Goal: Task Accomplishment & Management: Use online tool/utility

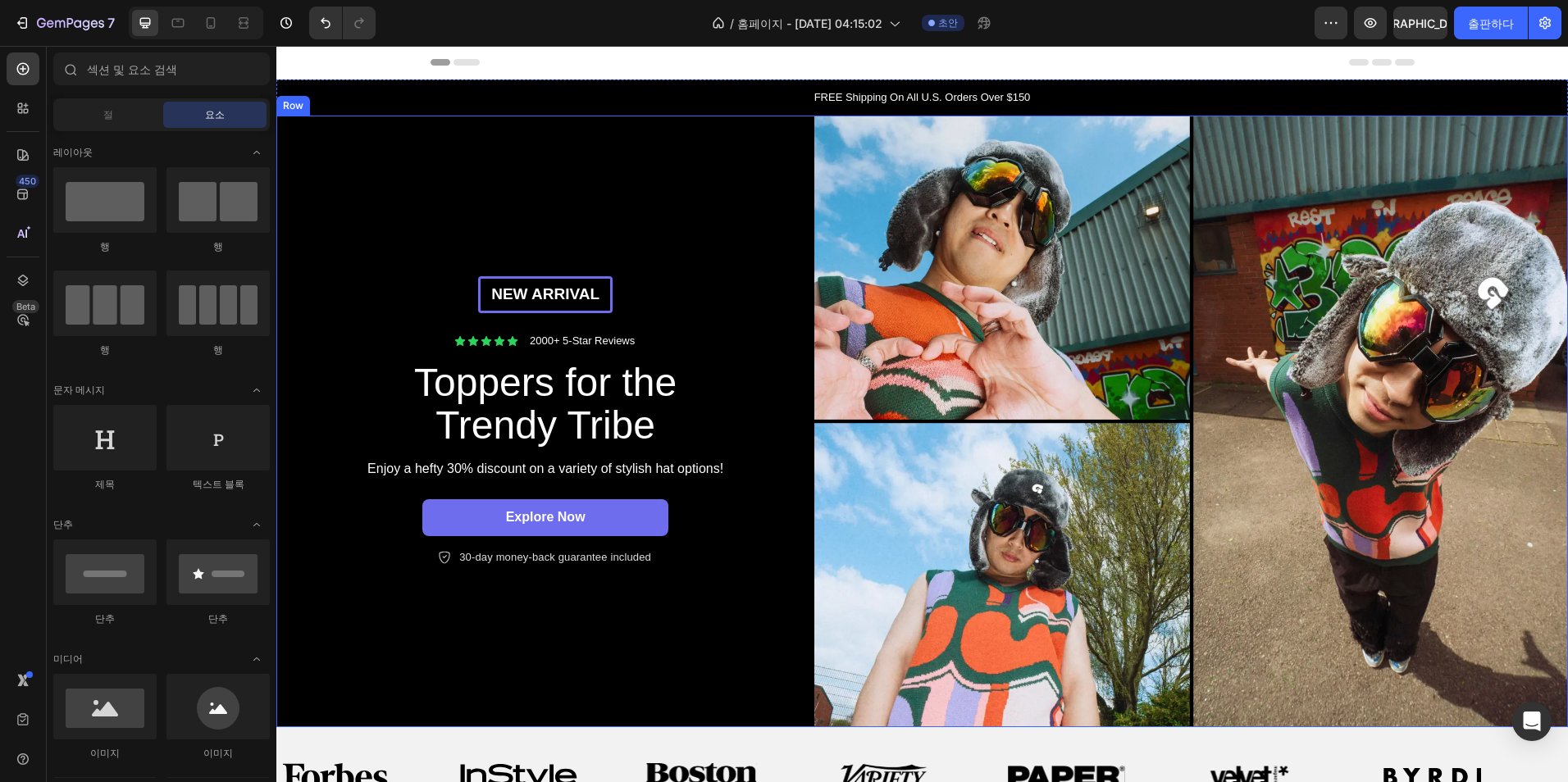
click at [614, 221] on div "New arrival Text Block Row Icon Icon Icon Icon Icon Icon List 2000+ 5-Star Revi…" at bounding box center [545, 422] width 538 height 613
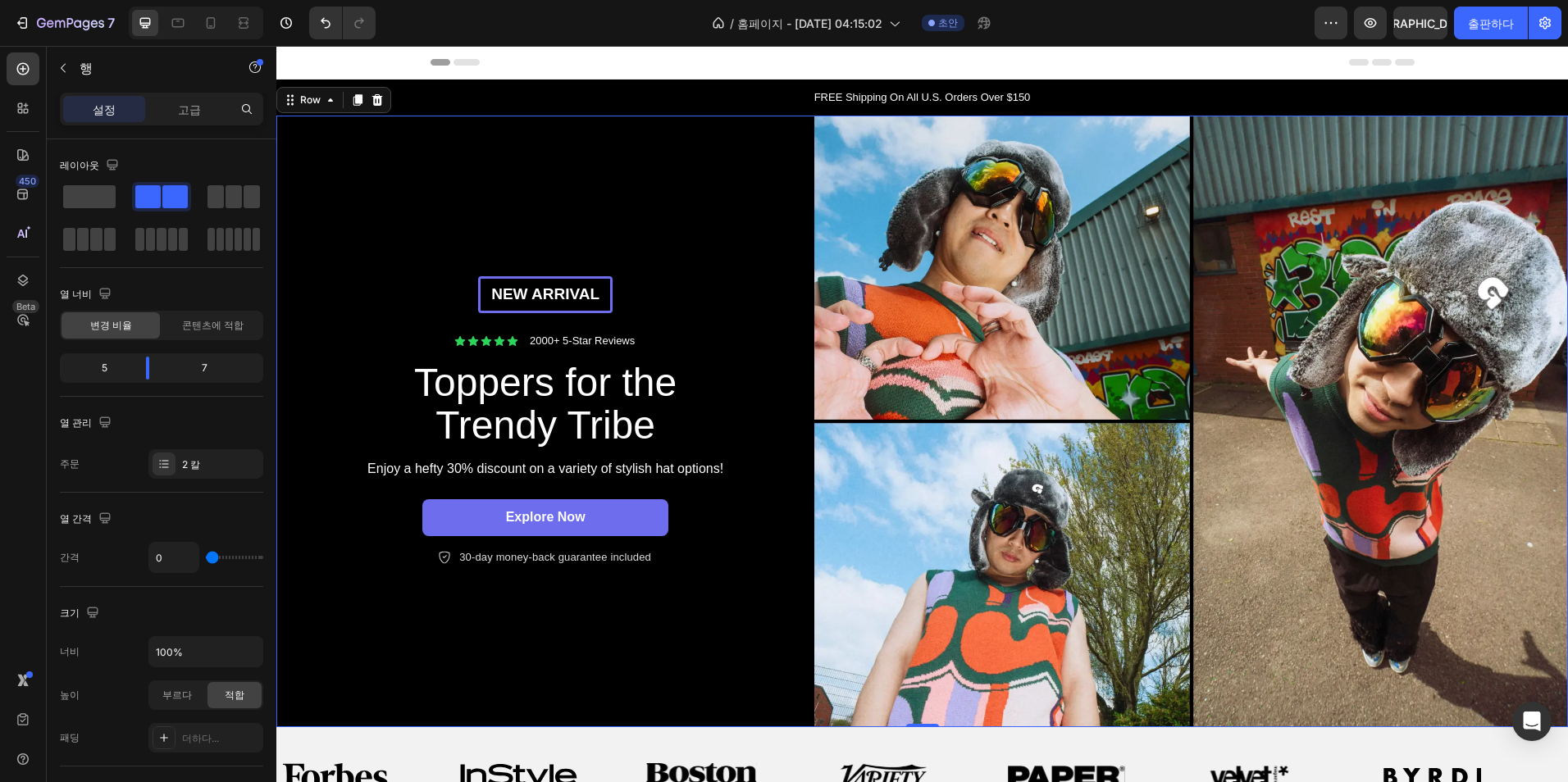
click at [634, 234] on div "New arrival Text Block Row Icon Icon Icon Icon Icon Icon List 2000+ 5-Star Revi…" at bounding box center [545, 422] width 538 height 613
click at [25, 148] on icon at bounding box center [22, 154] width 16 height 16
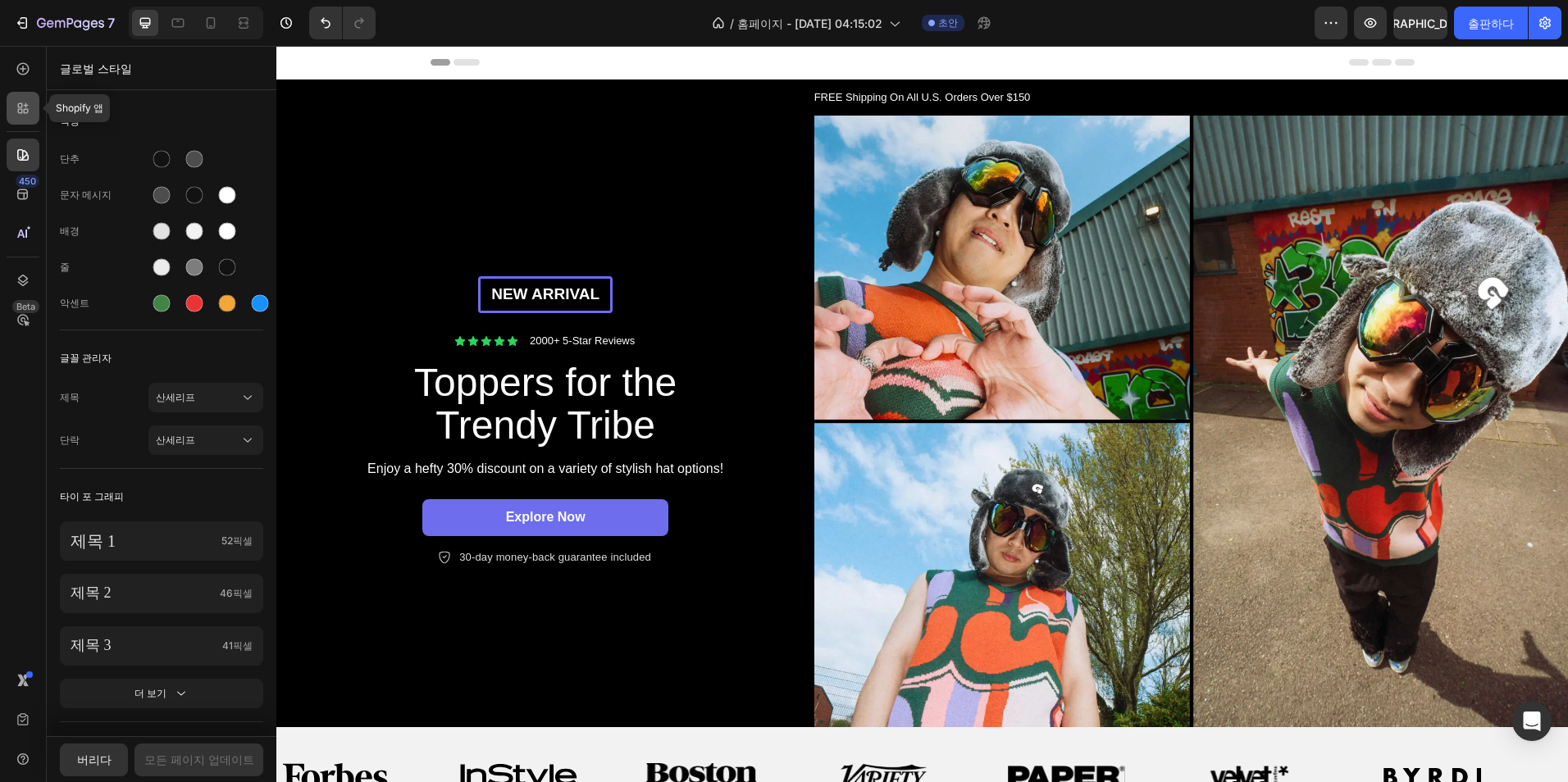
click at [38, 109] on div at bounding box center [23, 108] width 33 height 33
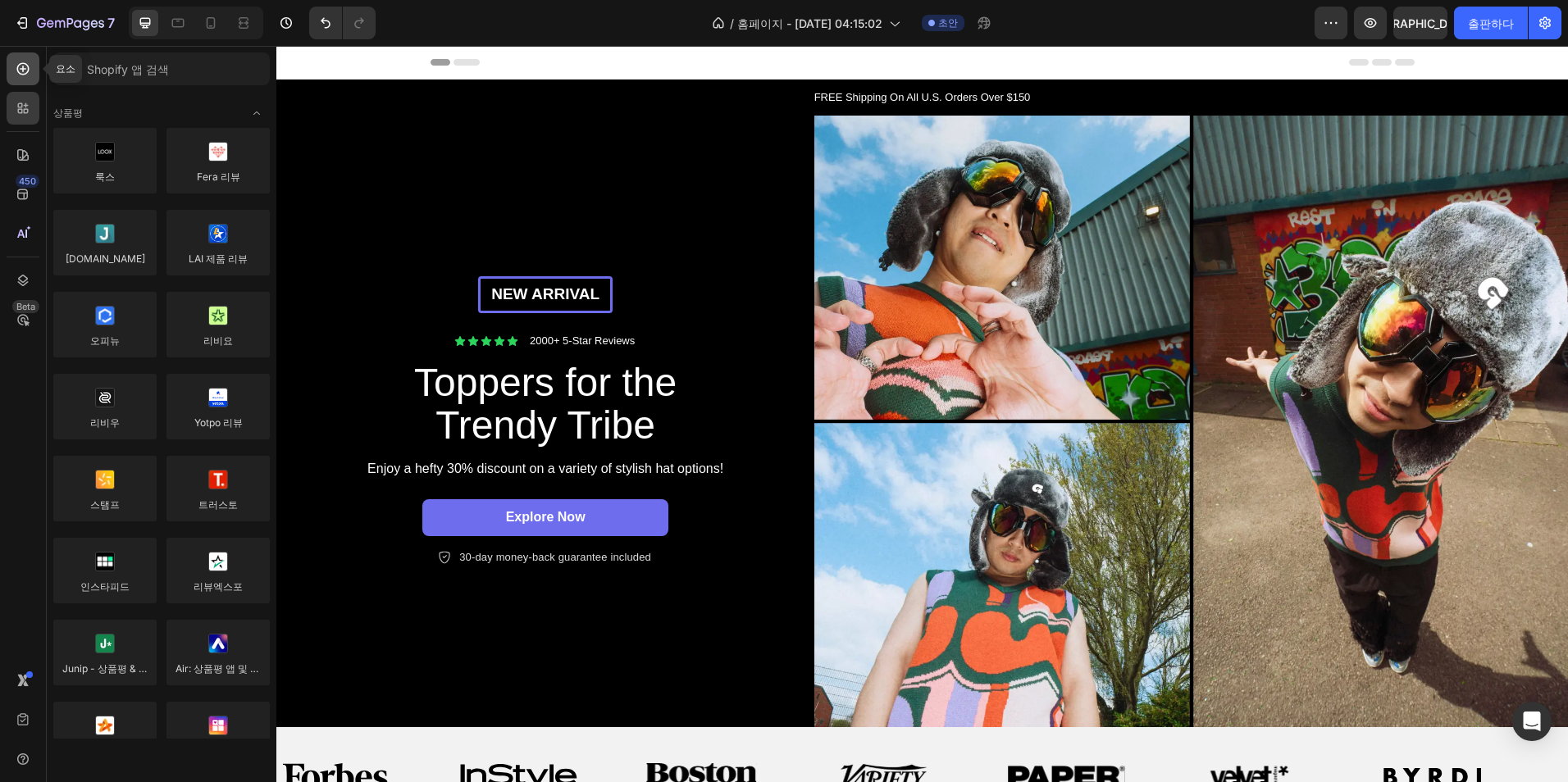
click at [30, 77] on div at bounding box center [23, 69] width 33 height 33
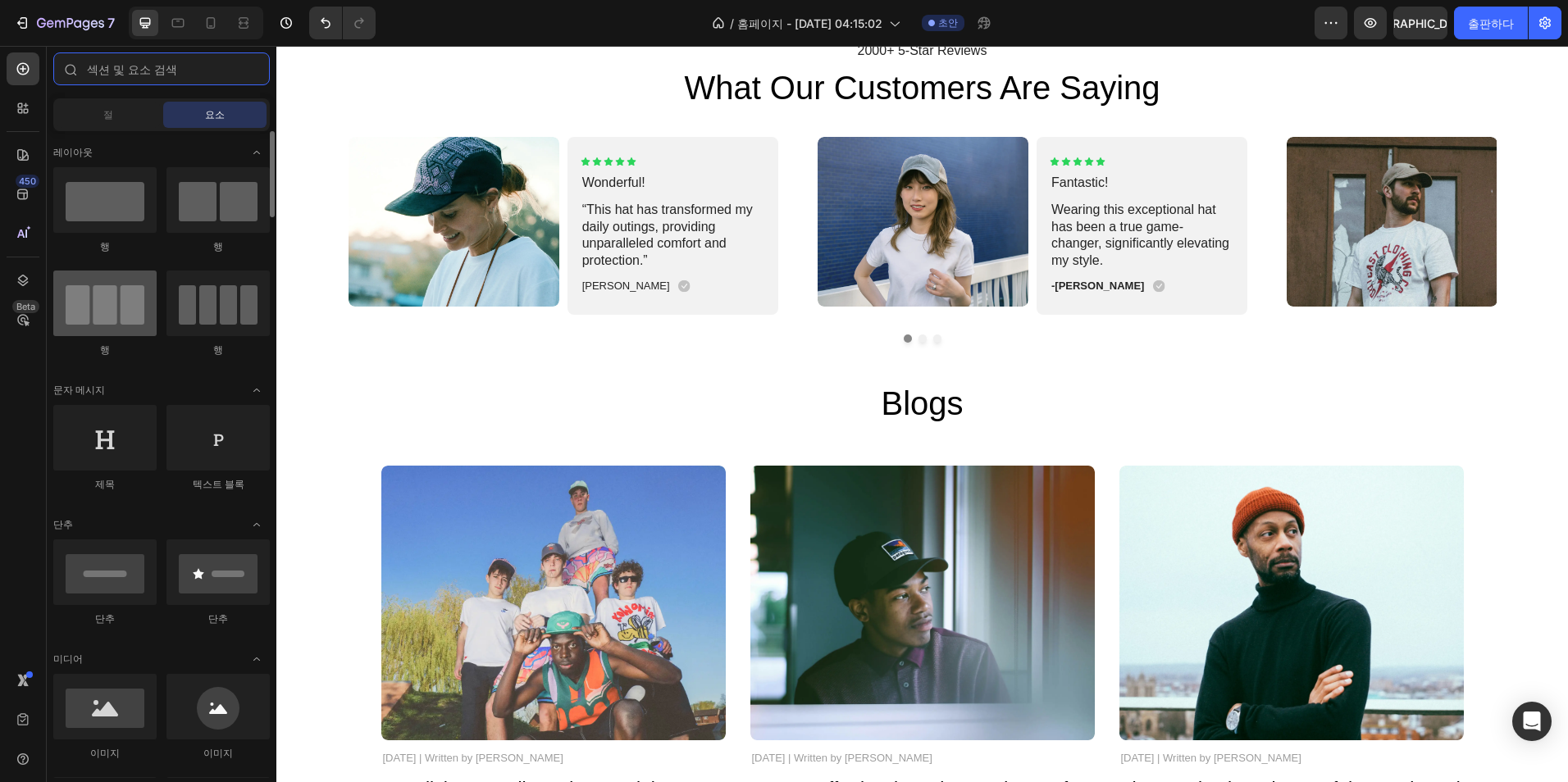
scroll to position [3773, 0]
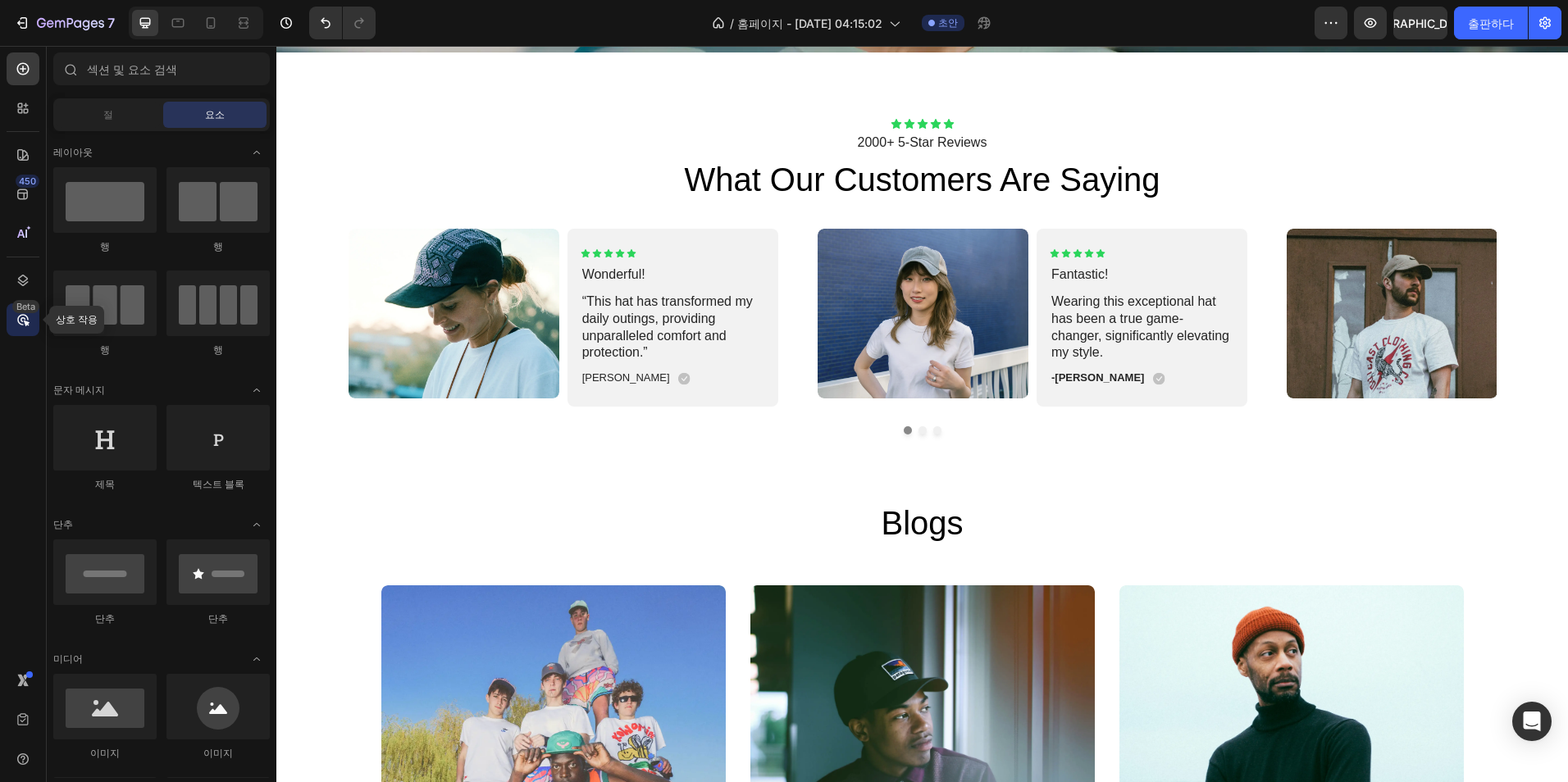
click at [34, 323] on div "Beta" at bounding box center [23, 320] width 33 height 33
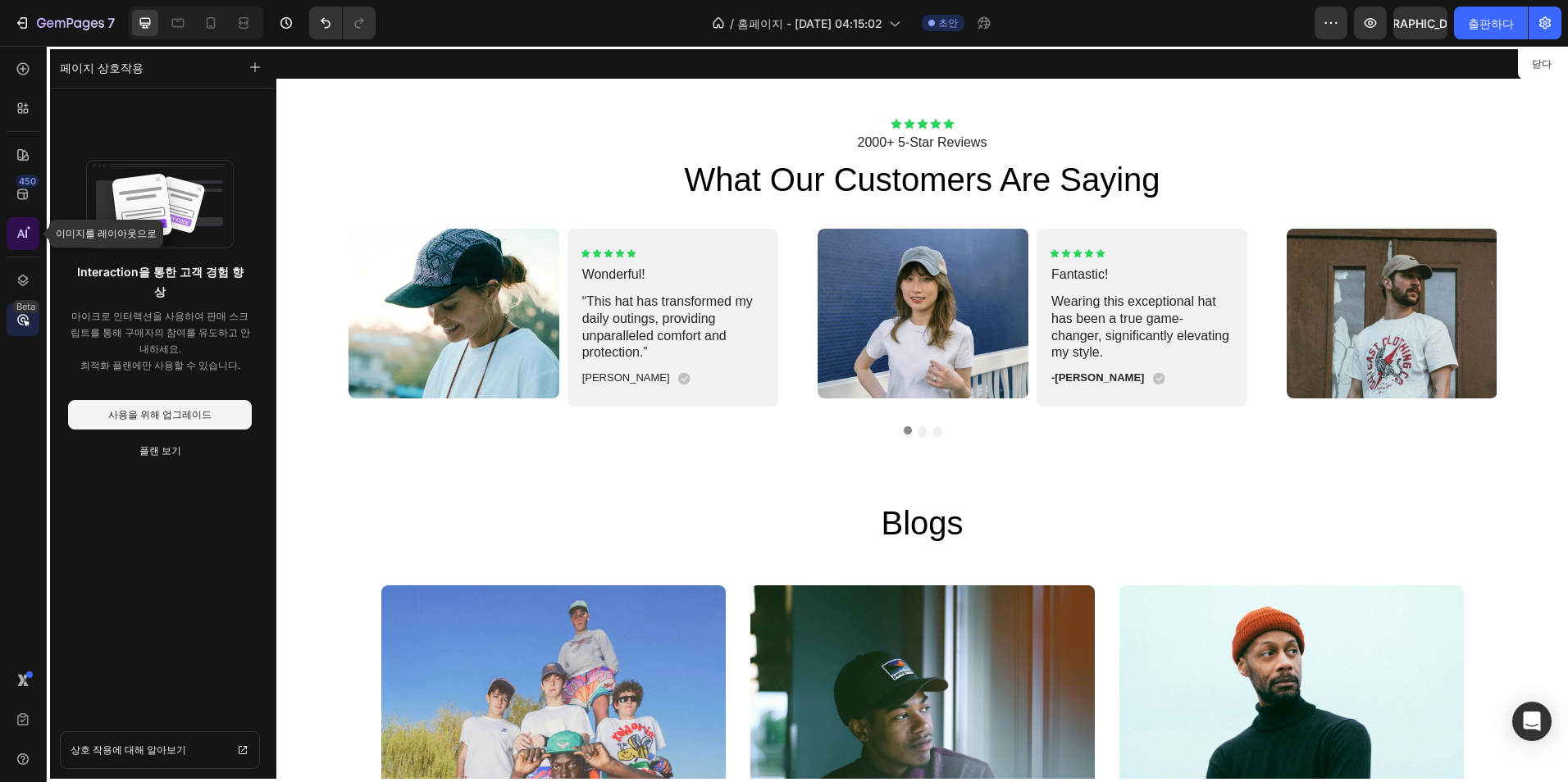
click at [23, 237] on icon at bounding box center [22, 234] width 16 height 16
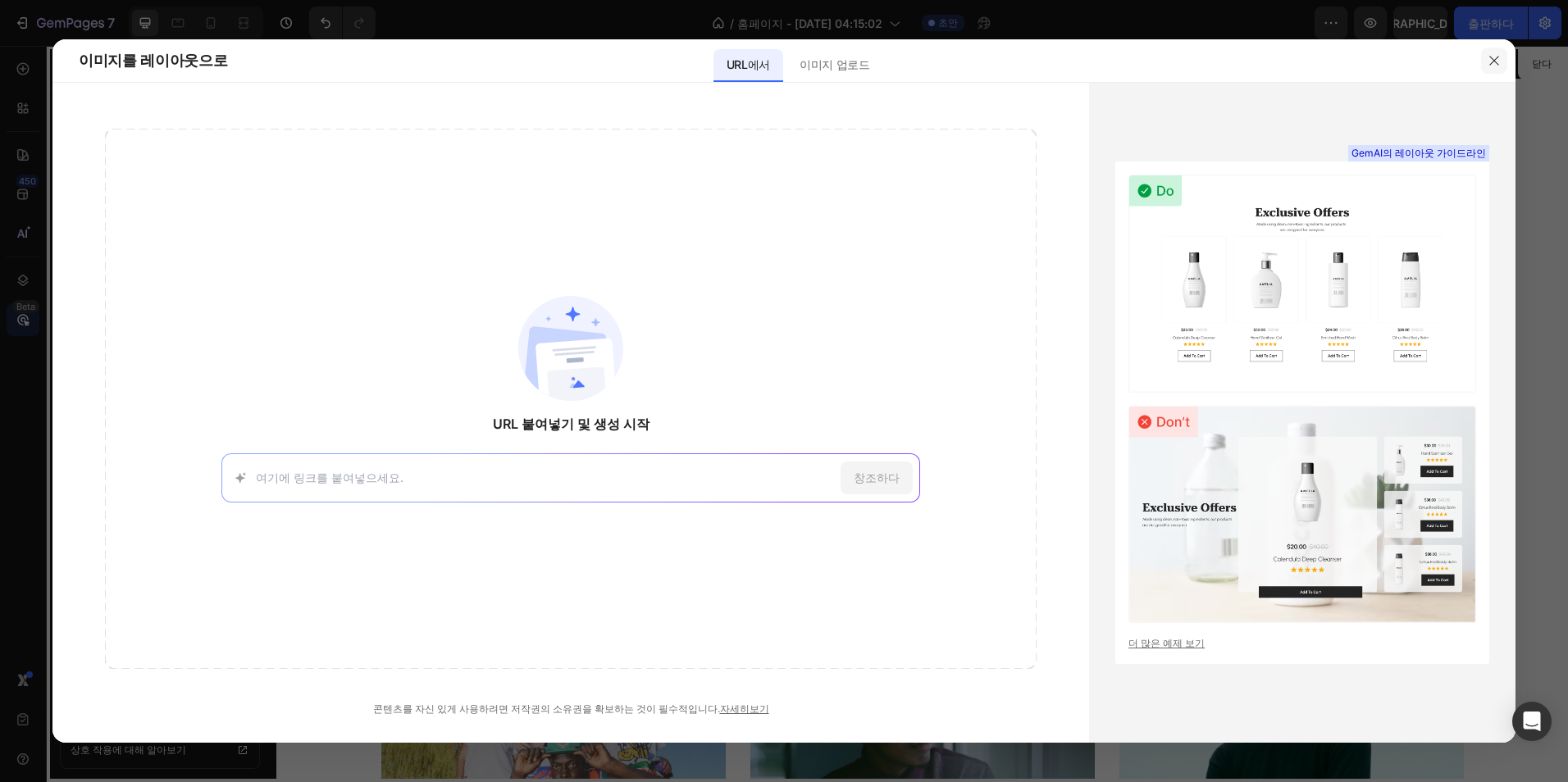
click at [1491, 67] on icon "button" at bounding box center [1495, 61] width 14 height 14
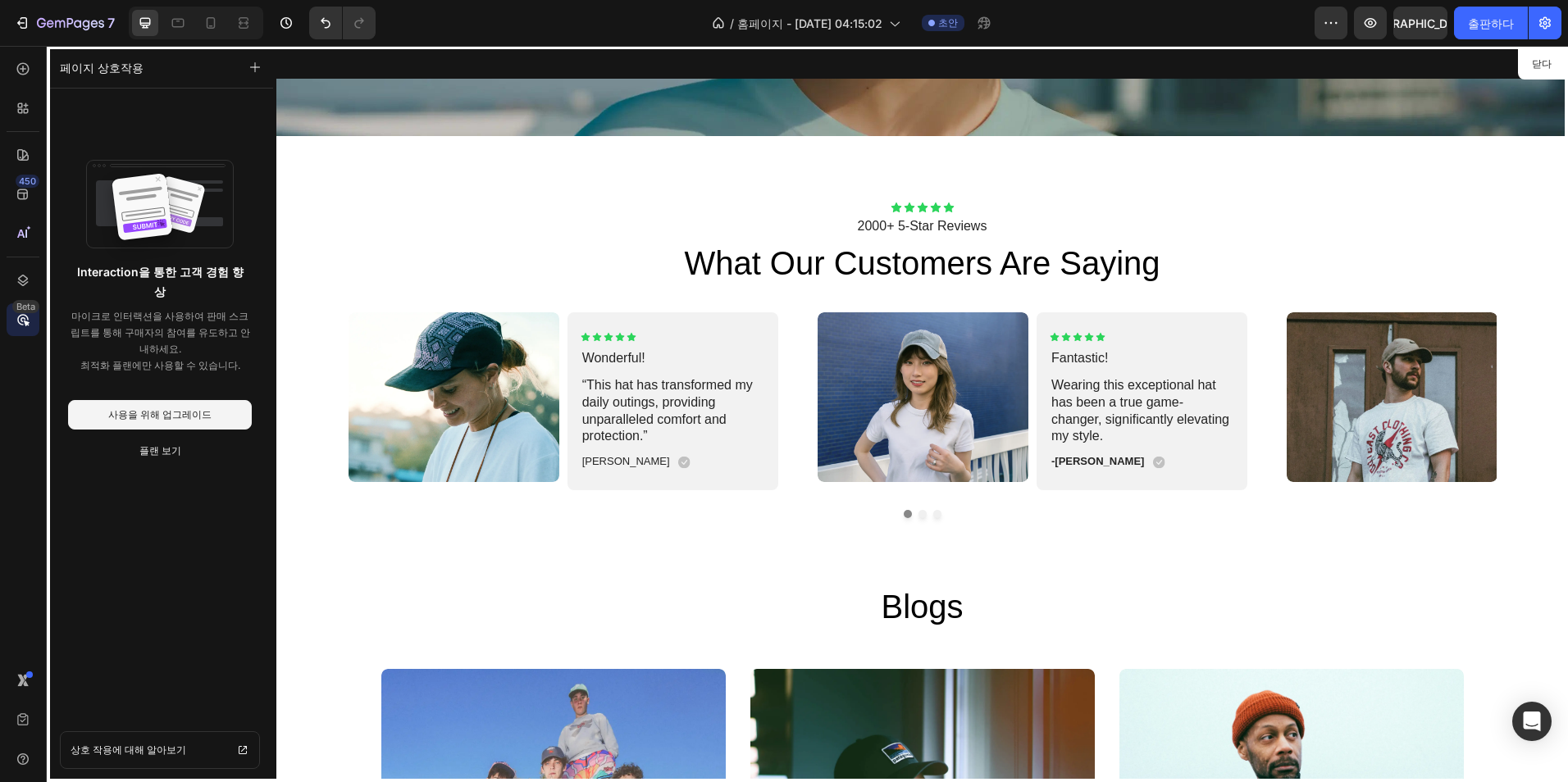
scroll to position [3609, 0]
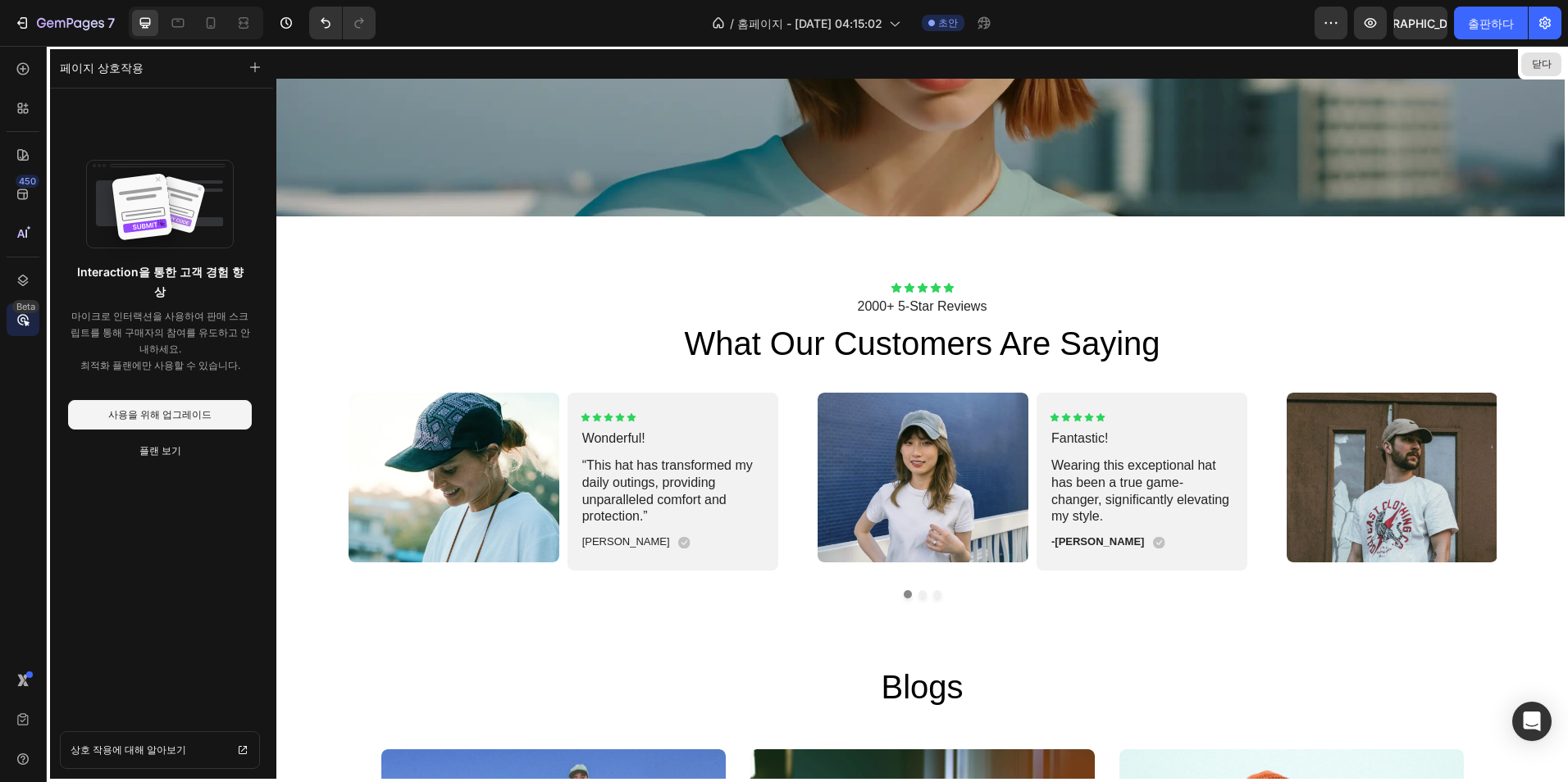
click at [1554, 59] on button "닫다" at bounding box center [1542, 64] width 41 height 24
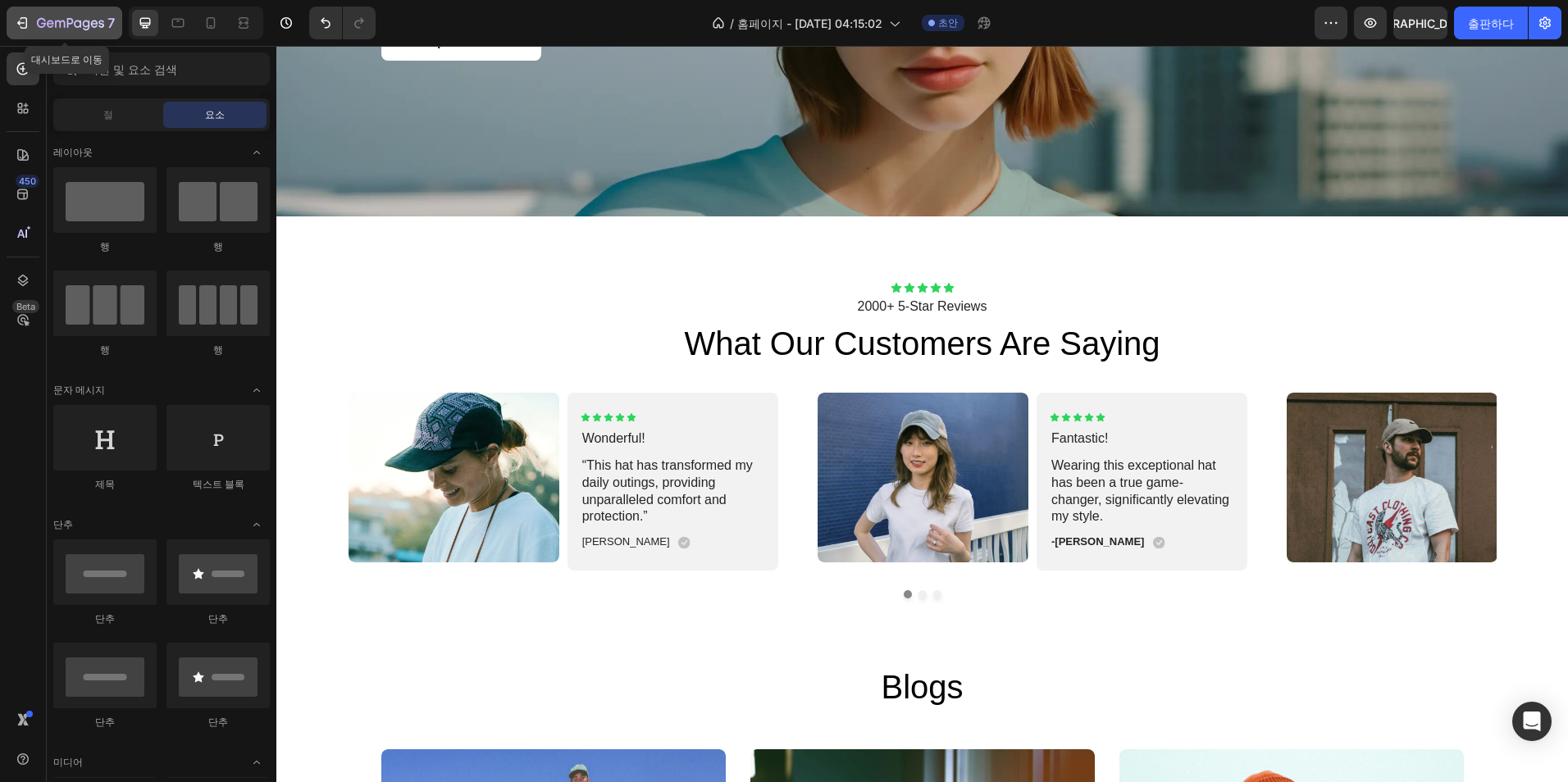
click at [16, 14] on div "7" at bounding box center [64, 23] width 100 height 19
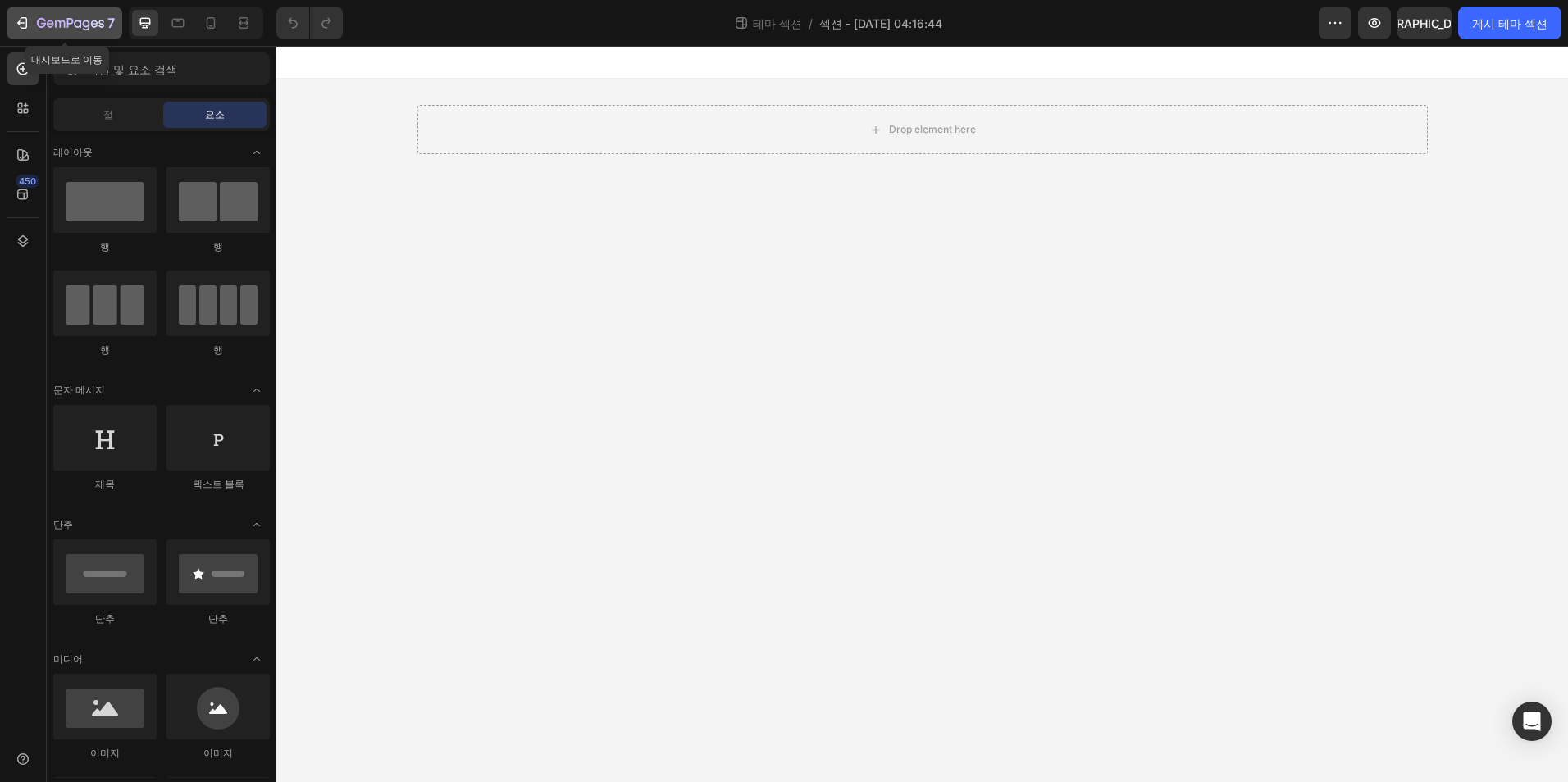
click at [41, 28] on icon "button" at bounding box center [70, 24] width 68 height 14
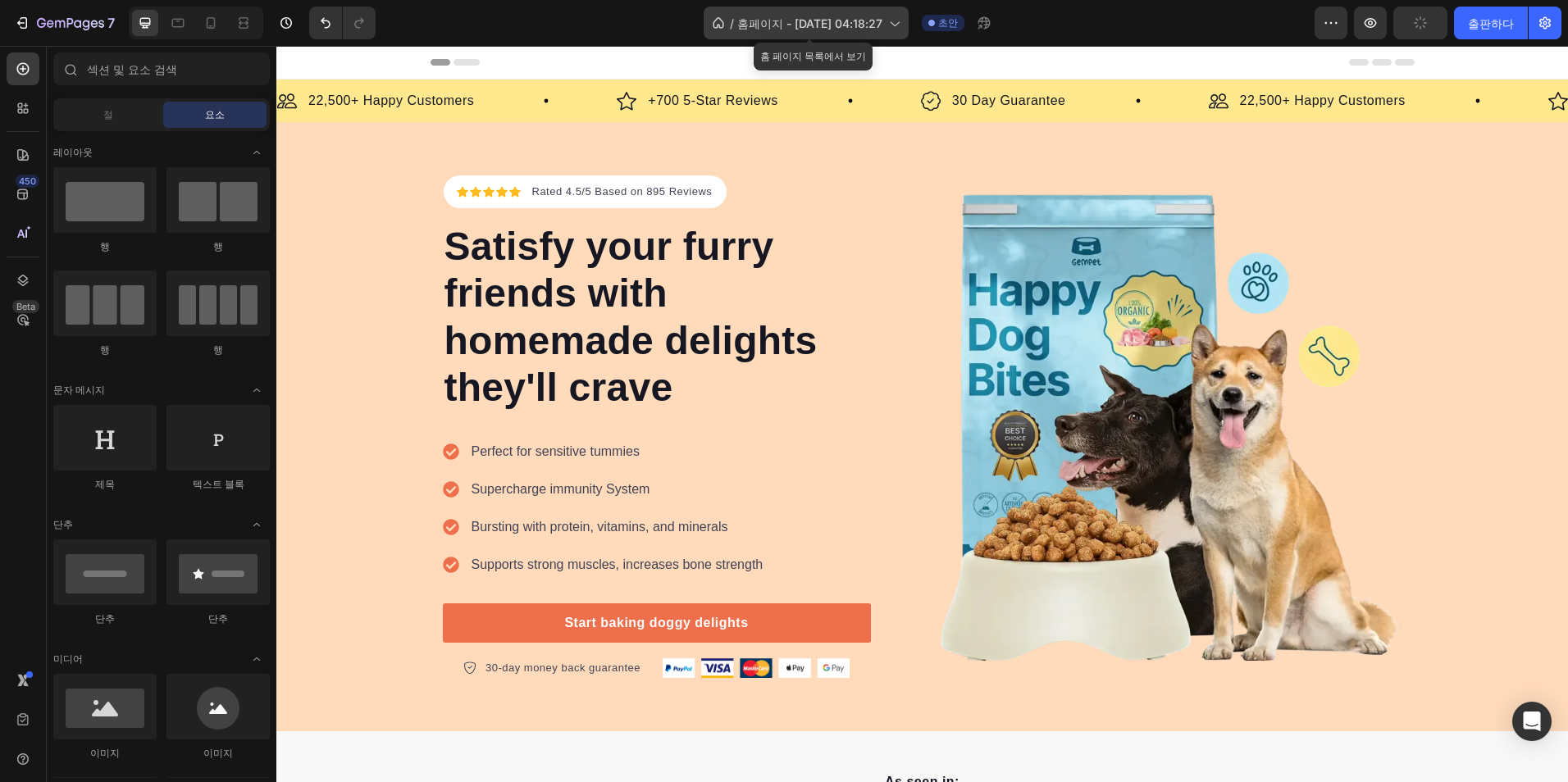
click at [902, 36] on div "/ 홈페이지 - 9월 27일, 04:18:27" at bounding box center [806, 23] width 205 height 33
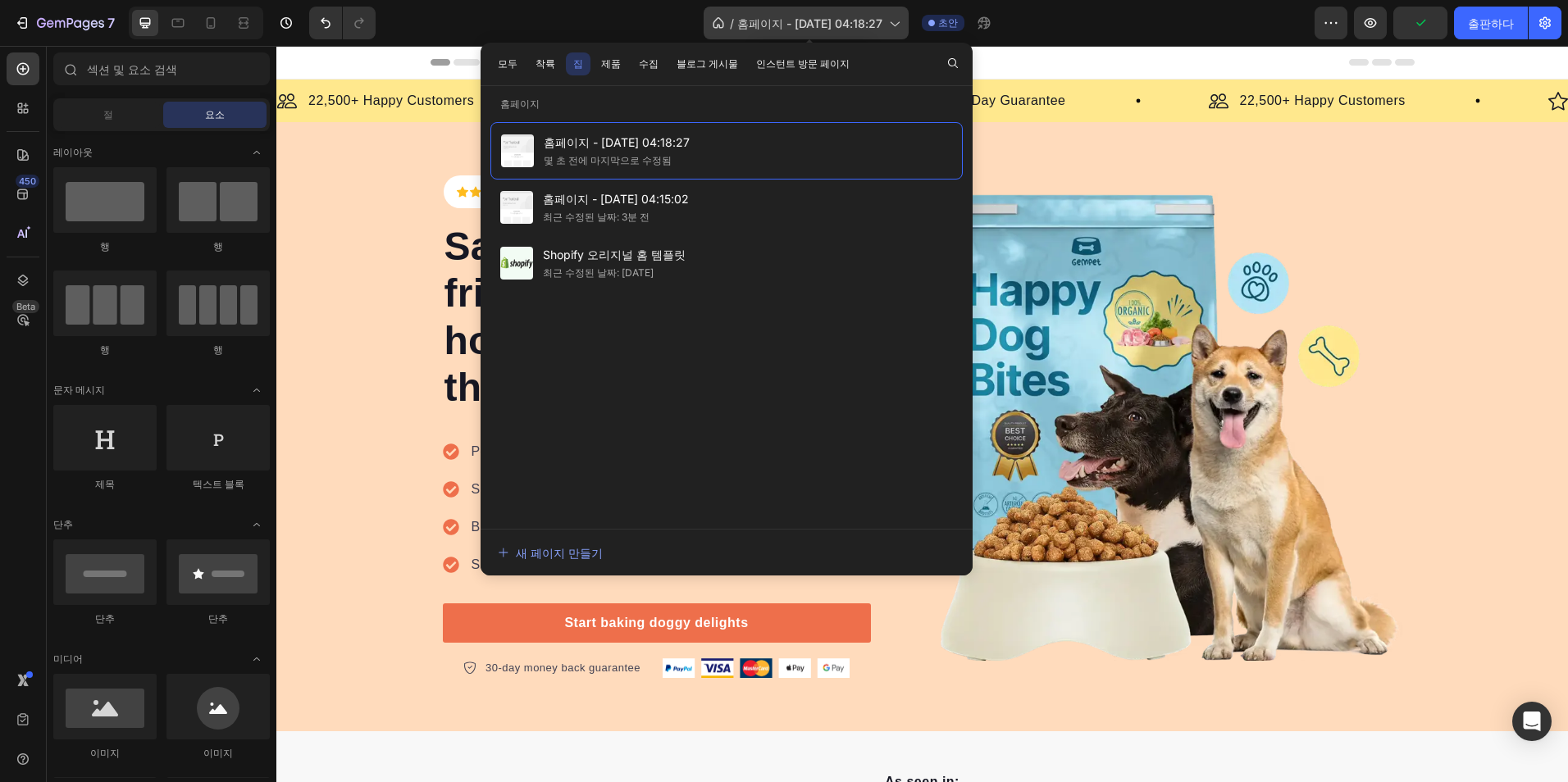
click at [902, 36] on div "/ 홈페이지 - 9월 27일, 04:18:27" at bounding box center [806, 23] width 205 height 33
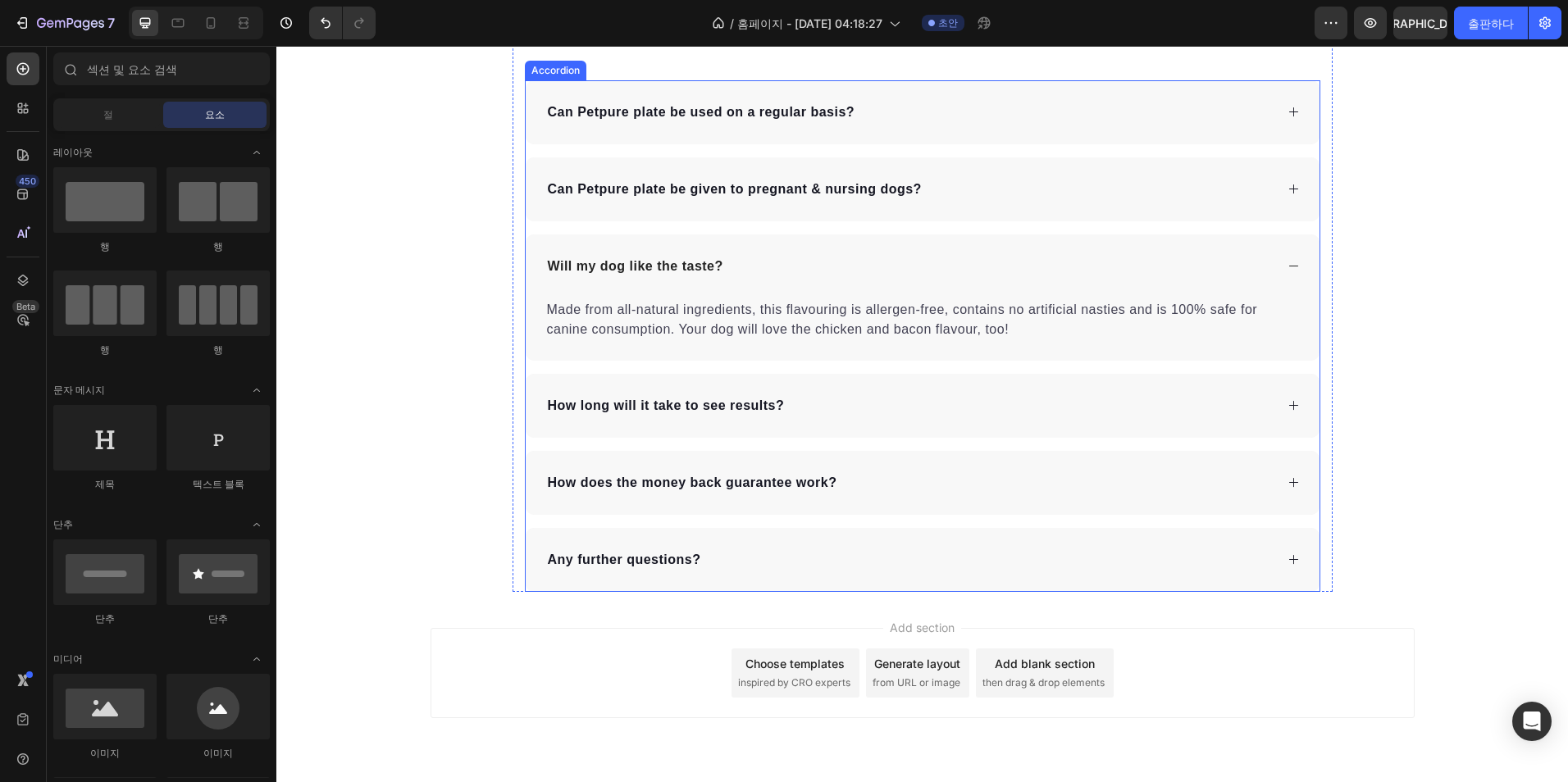
scroll to position [5350, 0]
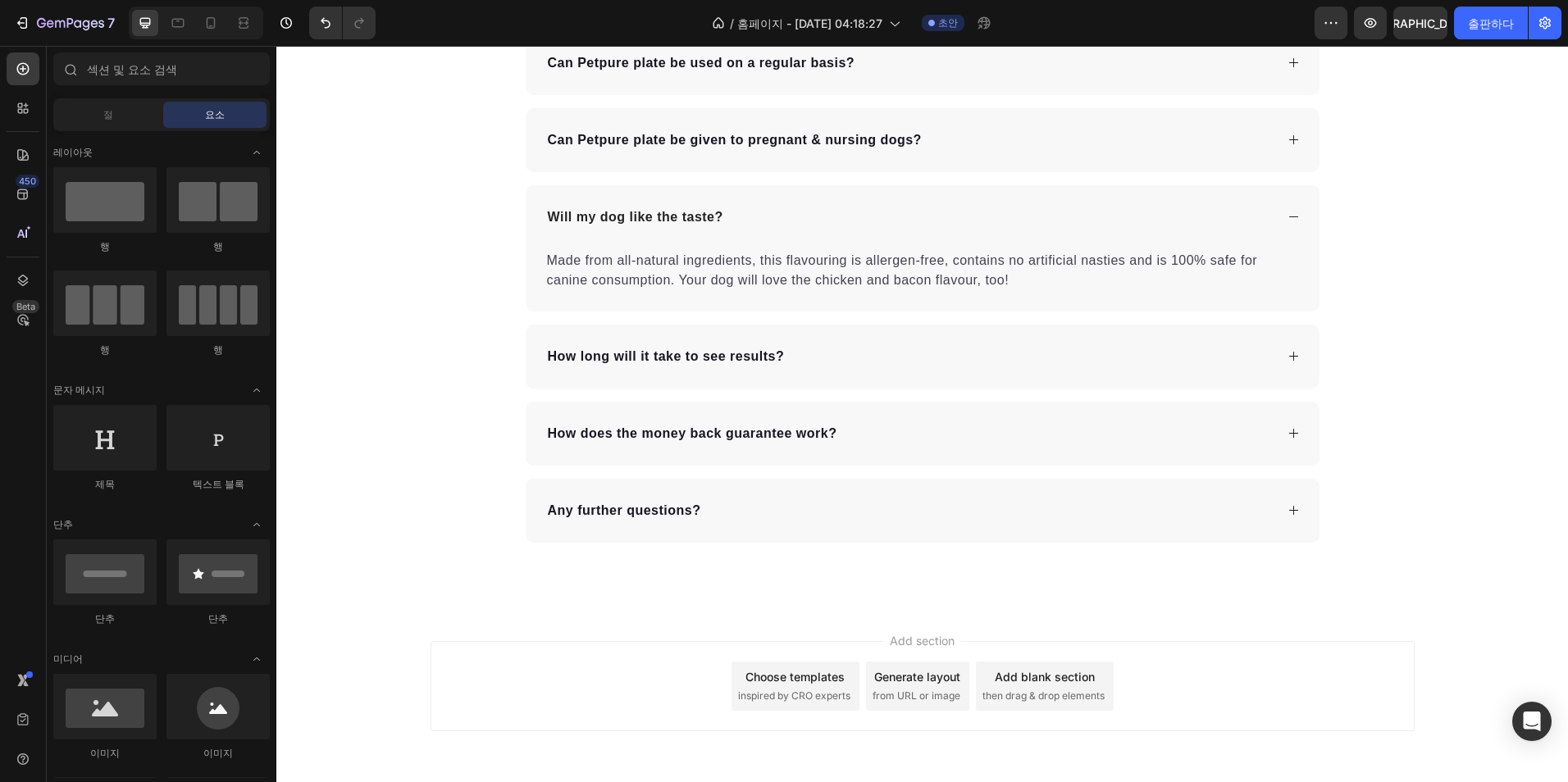
click at [751, 678] on div "Choose templates" at bounding box center [795, 677] width 99 height 17
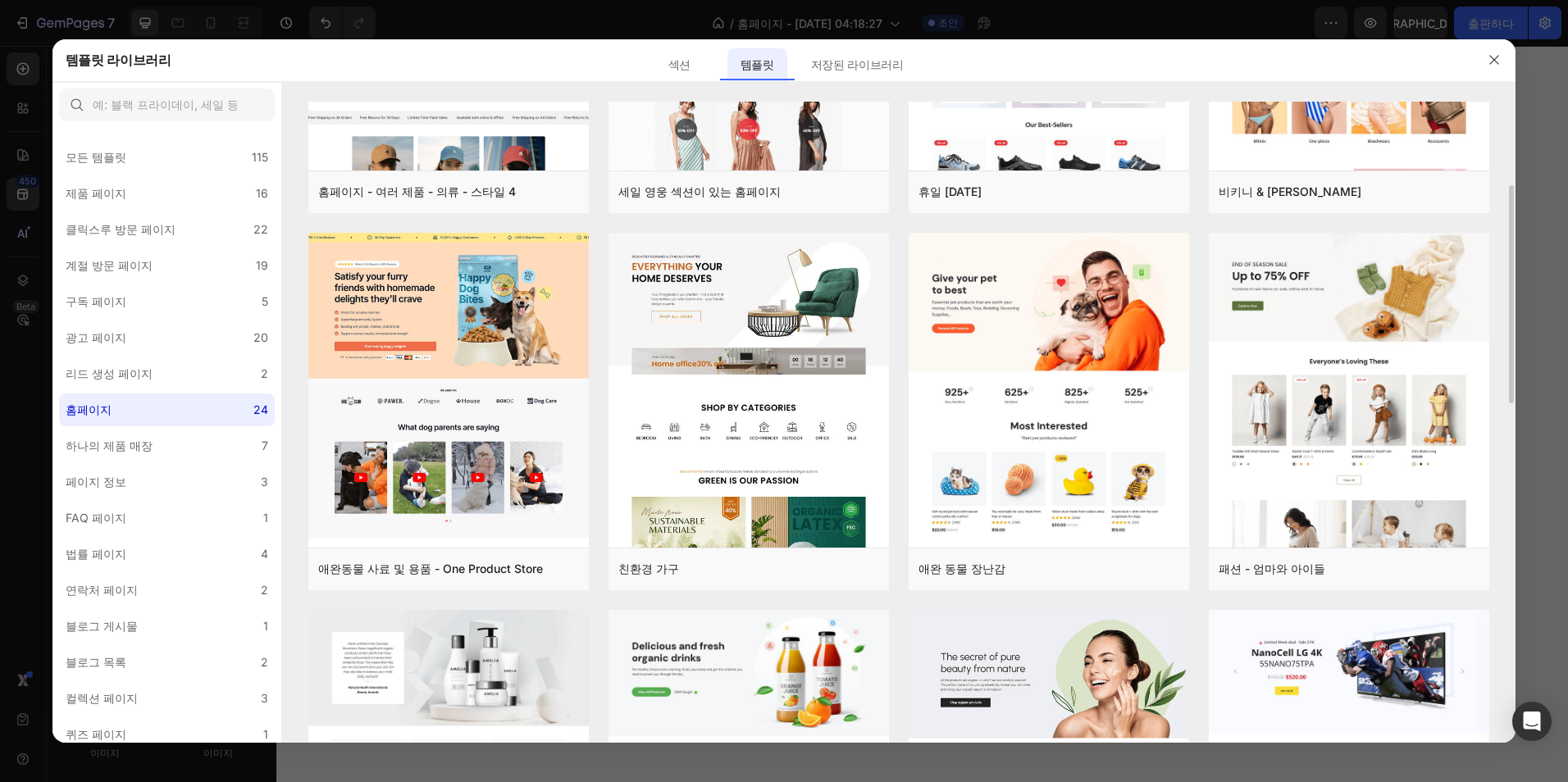
scroll to position [0, 0]
